Goal: Task Accomplishment & Management: Manage account settings

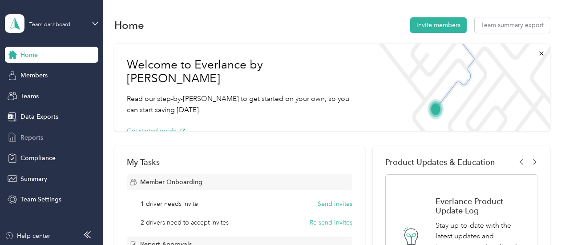
click at [24, 139] on span "Reports" at bounding box center [31, 137] width 23 height 9
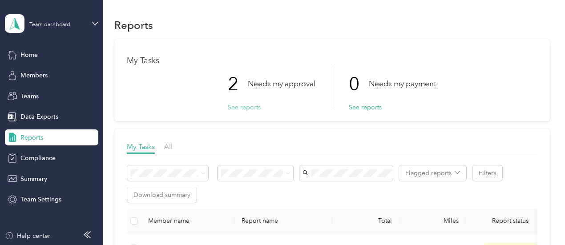
click at [253, 107] on button "See reports" at bounding box center [244, 107] width 33 height 9
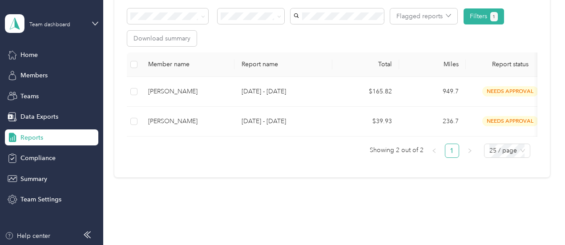
scroll to position [178, 0]
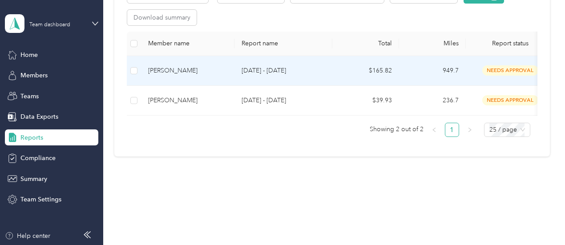
click at [341, 69] on td "$165.82" at bounding box center [365, 71] width 67 height 30
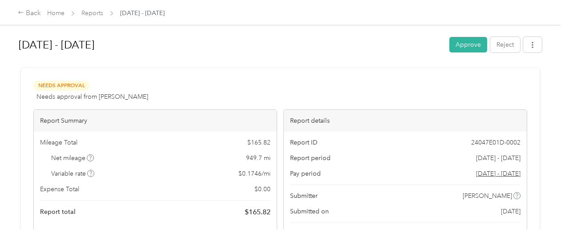
click at [311, 64] on div at bounding box center [280, 64] width 523 height 9
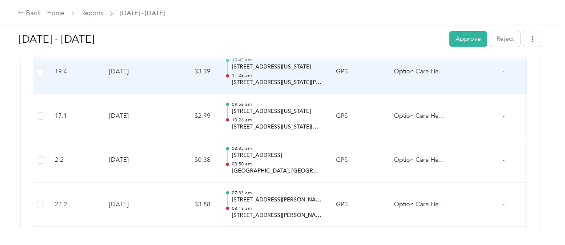
scroll to position [1290, 0]
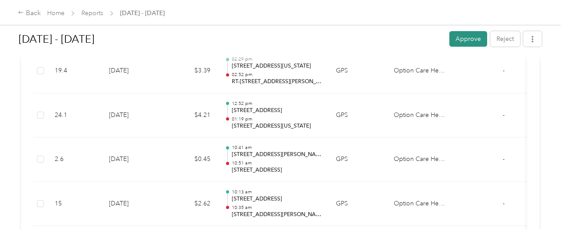
click at [461, 42] on button "Approve" at bounding box center [468, 39] width 38 height 16
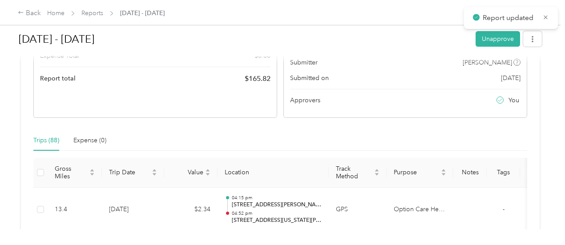
scroll to position [0, 0]
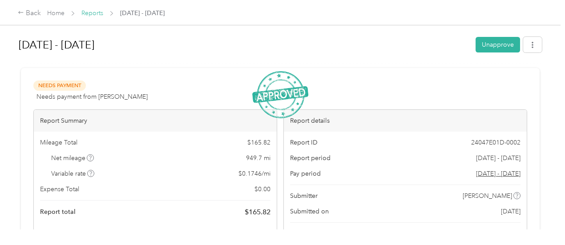
click at [89, 15] on link "Reports" at bounding box center [92, 13] width 22 height 8
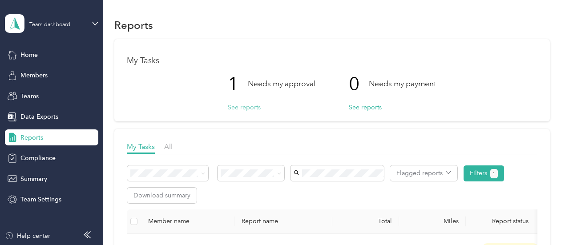
click at [249, 106] on button "See reports" at bounding box center [244, 107] width 33 height 9
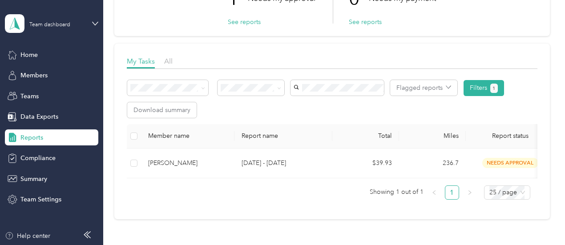
scroll to position [89, 0]
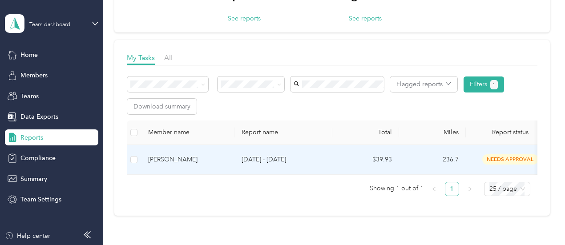
click at [182, 161] on div "[PERSON_NAME]" at bounding box center [187, 160] width 79 height 10
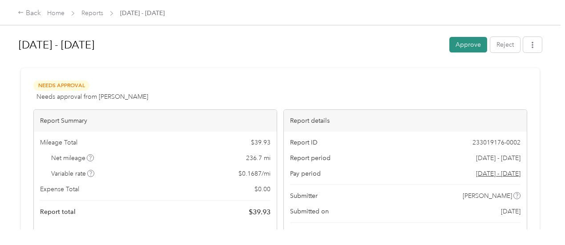
click at [451, 46] on button "Approve" at bounding box center [468, 45] width 38 height 16
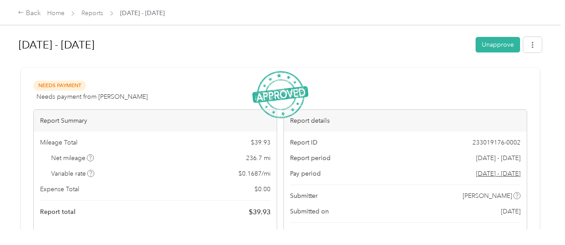
drag, startPoint x: 194, startPoint y: 58, endPoint x: 191, endPoint y: 114, distance: 56.1
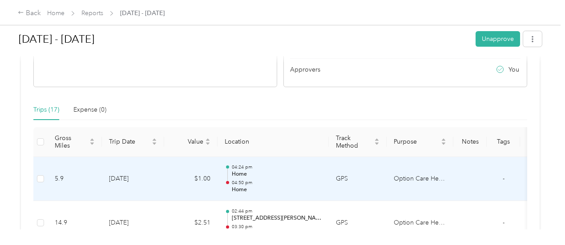
scroll to position [178, 0]
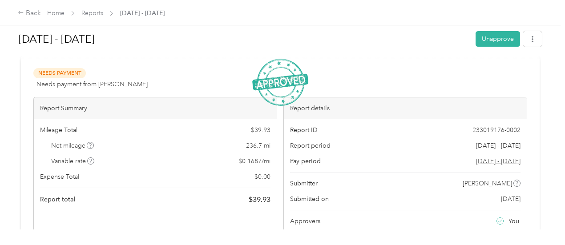
scroll to position [0, 0]
